Goal: Information Seeking & Learning: Find specific page/section

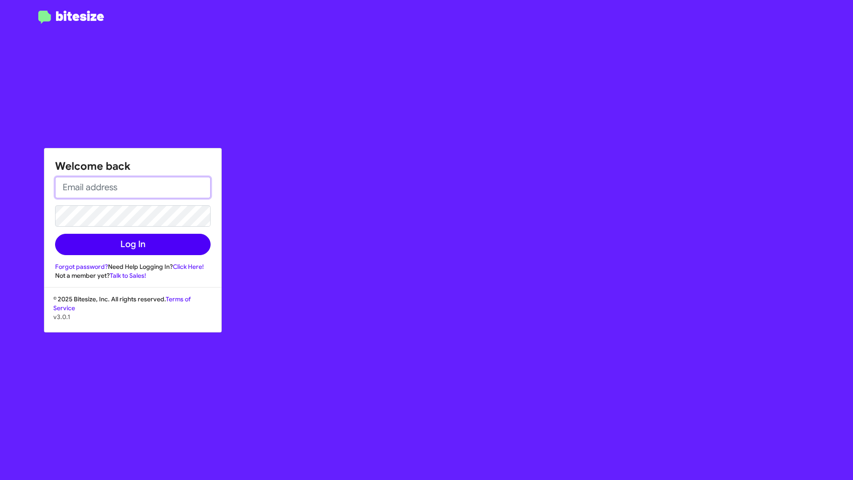
type input "[PERSON_NAME][EMAIL_ADDRESS][PERSON_NAME][DOMAIN_NAME]"
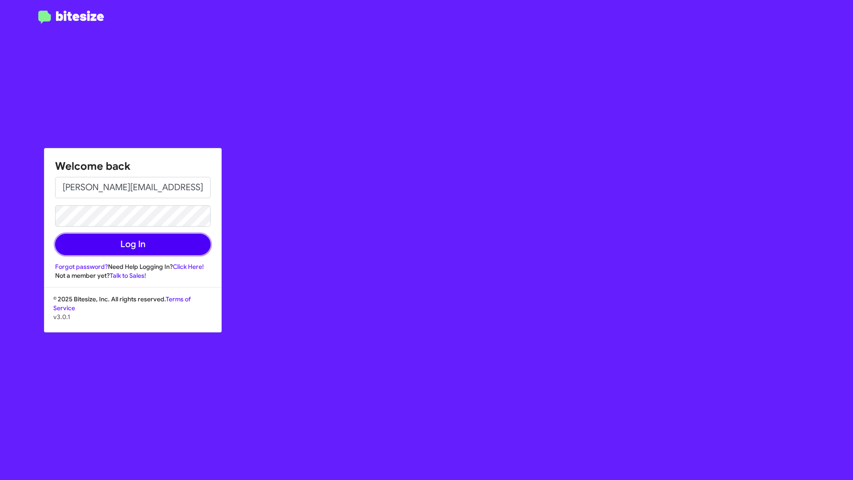
click at [129, 234] on button "Log In" at bounding box center [132, 244] width 155 height 21
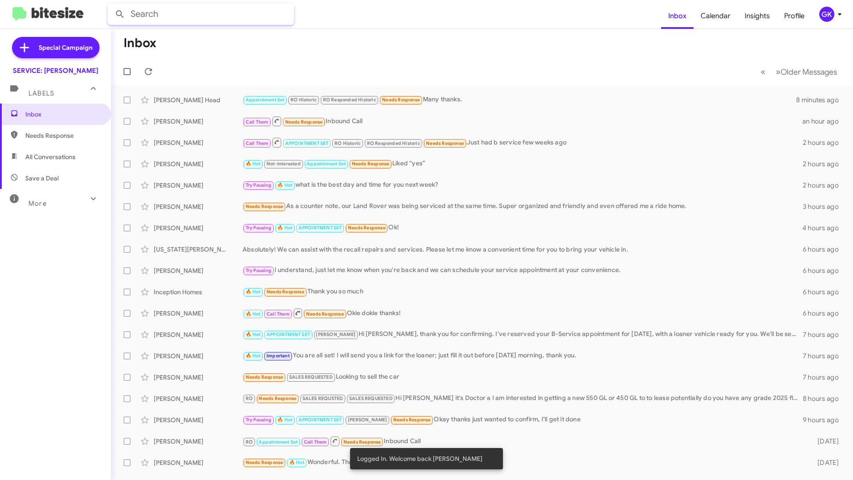
click at [212, 15] on input "text" at bounding box center [200, 14] width 187 height 21
type input "farid"
click at [111, 5] on button at bounding box center [120, 14] width 18 height 18
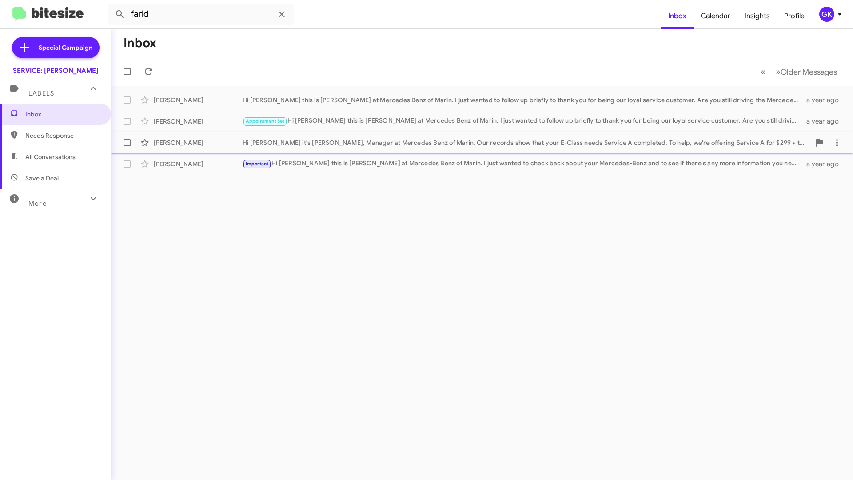
click at [672, 139] on div "Hi [PERSON_NAME] it's [PERSON_NAME], Manager at Mercedes Benz of Marin. Our rec…" at bounding box center [527, 142] width 568 height 9
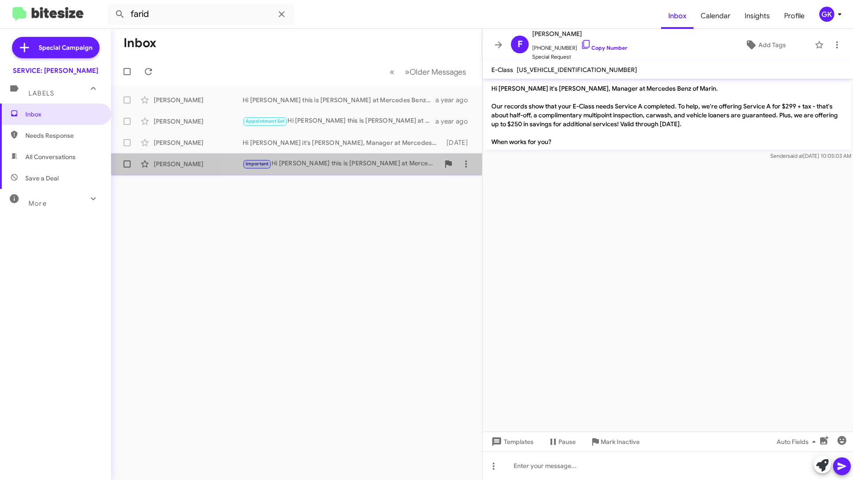
click at [295, 166] on div "Important Hi Farid this is [PERSON_NAME] at Mercedes Benz of Marin. I just want…" at bounding box center [341, 164] width 197 height 10
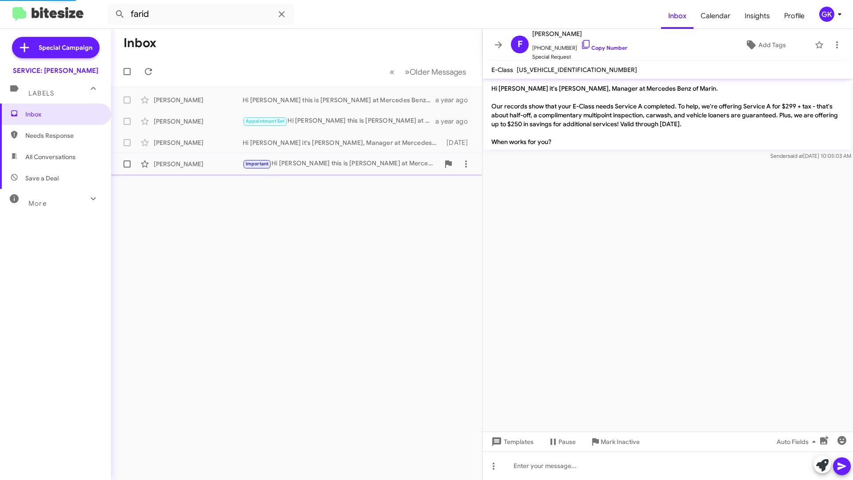
scroll to position [10, 0]
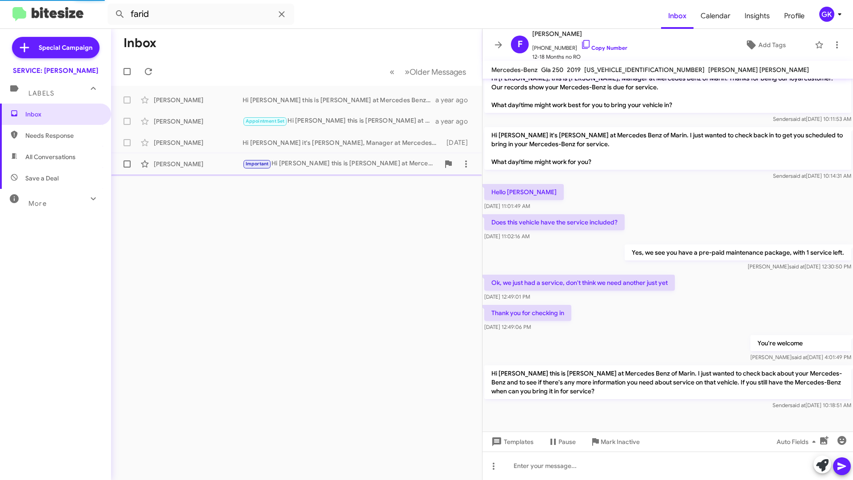
click at [369, 165] on div "Important Hi Farid this is [PERSON_NAME] at Mercedes Benz of Marin. I just want…" at bounding box center [341, 164] width 197 height 10
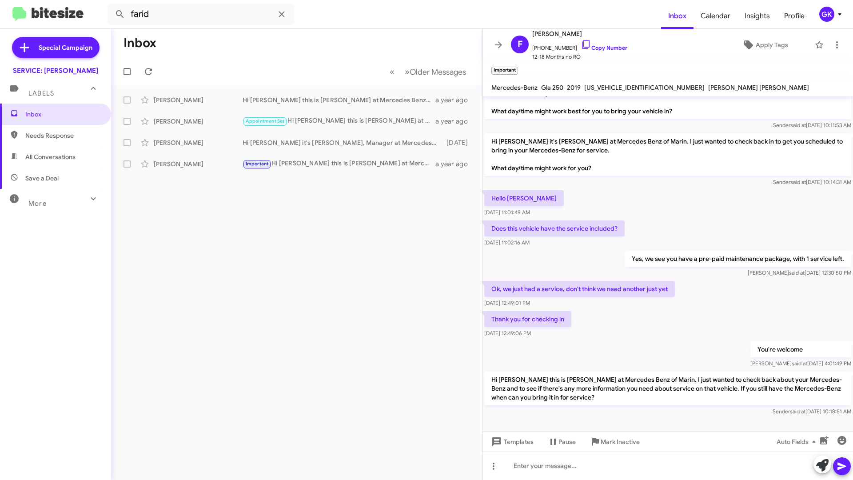
scroll to position [28, 0]
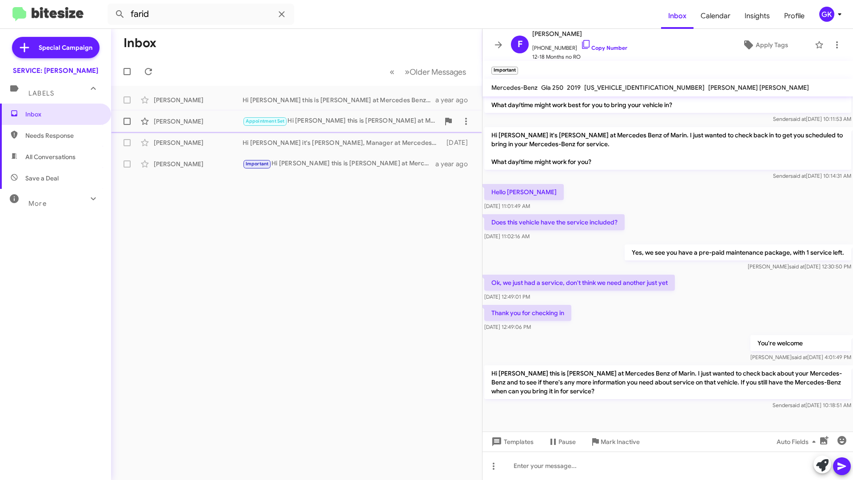
click at [334, 117] on div "Appointment Set Hi Farid this is [PERSON_NAME] at Mercedes Benz of Marin. I jus…" at bounding box center [341, 121] width 197 height 10
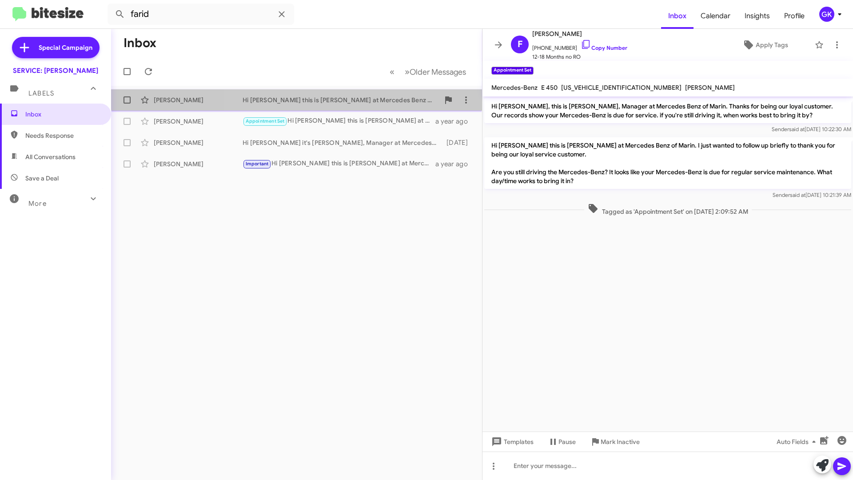
click at [337, 95] on div "[PERSON_NAME] Hi [PERSON_NAME] this is [PERSON_NAME] at Mercedes Benz of Marin.…" at bounding box center [296, 100] width 357 height 18
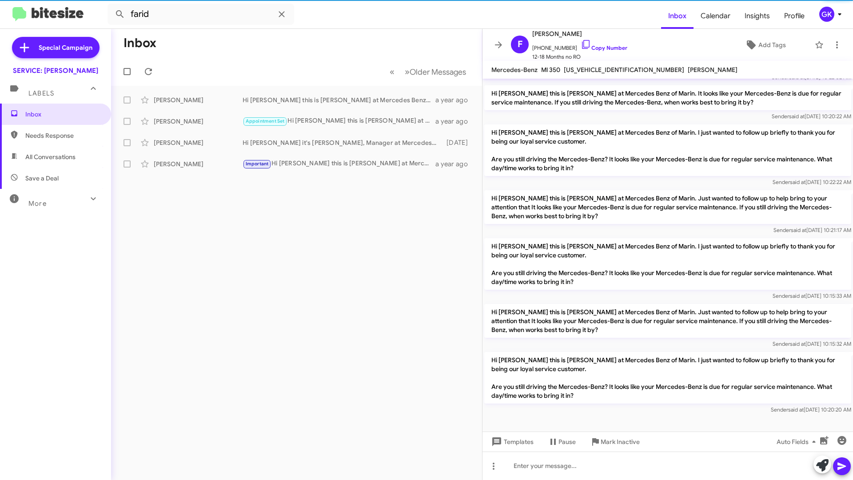
scroll to position [34, 0]
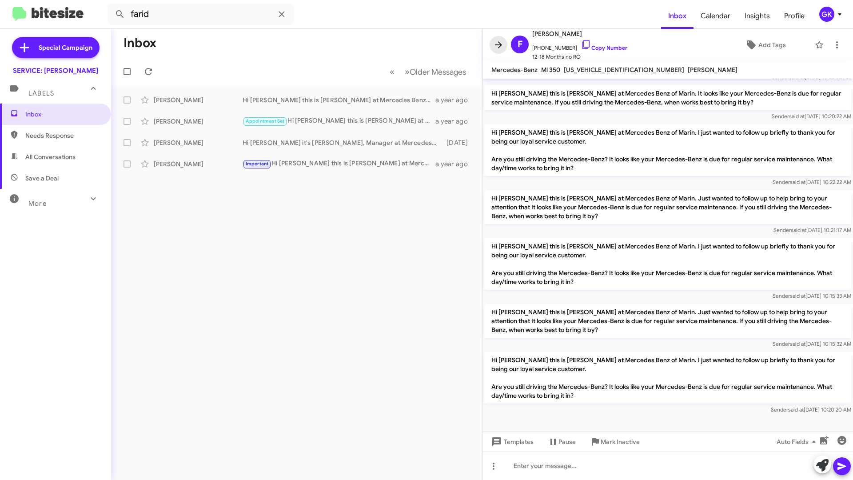
click at [496, 40] on icon at bounding box center [498, 45] width 11 height 11
